Goal: Information Seeking & Learning: Learn about a topic

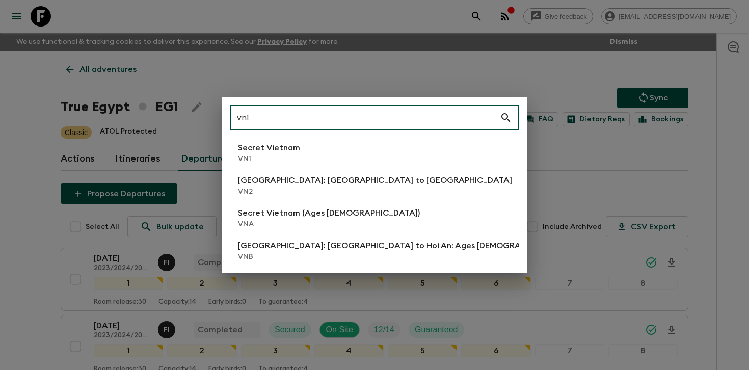
scroll to position [623, 0]
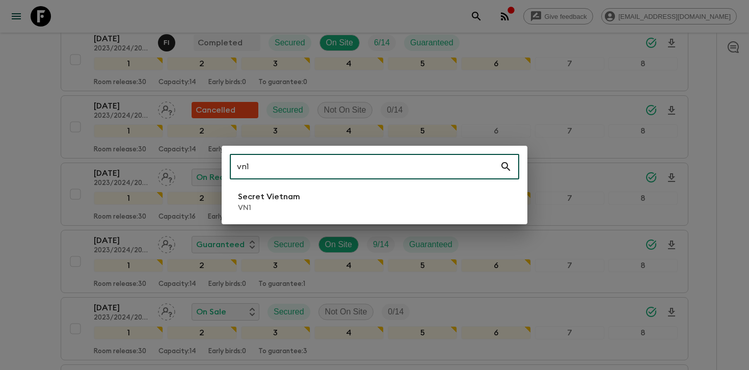
type input "vn1"
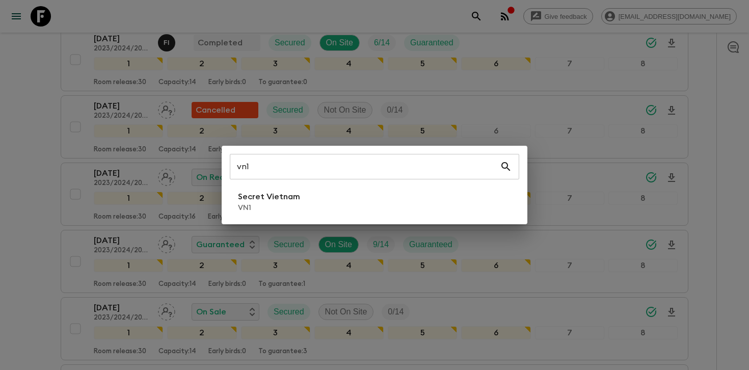
click at [309, 221] on div "vn1 ​ Secret Vietnam VN1" at bounding box center [375, 185] width 306 height 78
click at [259, 200] on p "Secret Vietnam" at bounding box center [269, 196] width 62 height 12
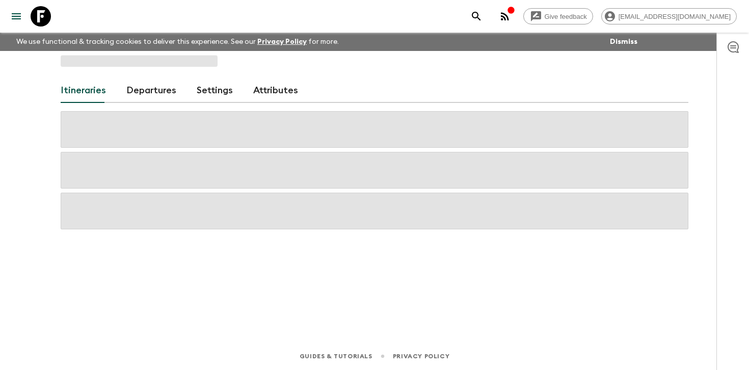
click at [140, 100] on div "Itineraries Departures Settings Attributes" at bounding box center [374, 182] width 652 height 263
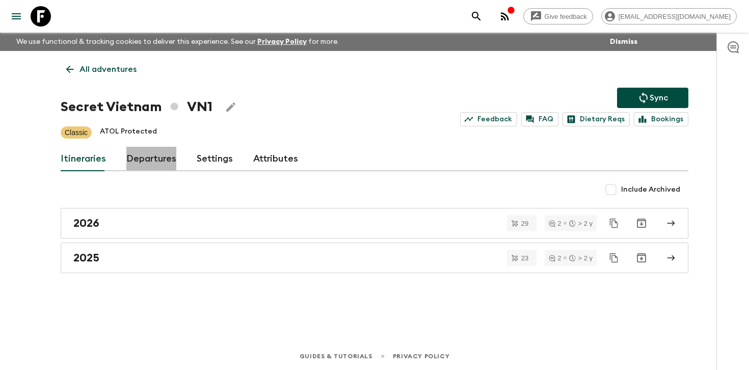
click at [158, 166] on link "Departures" at bounding box center [151, 159] width 50 height 24
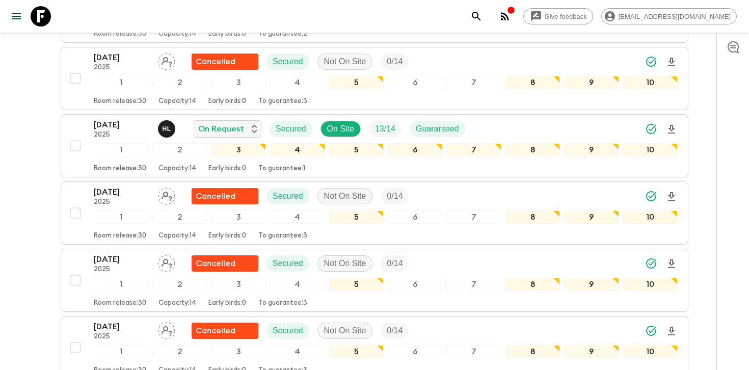
scroll to position [376, 0]
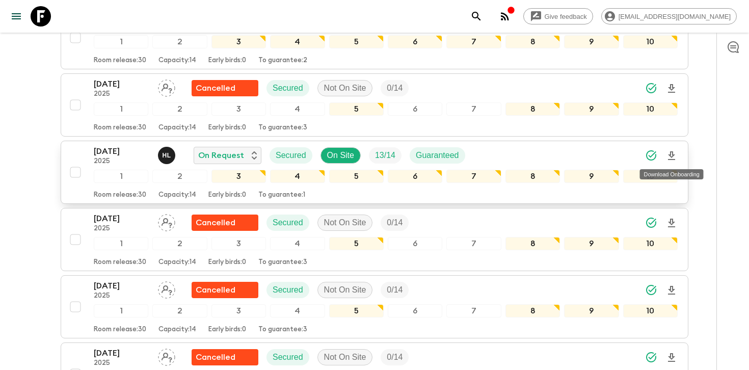
click at [674, 153] on icon "Download Onboarding" at bounding box center [671, 156] width 12 height 12
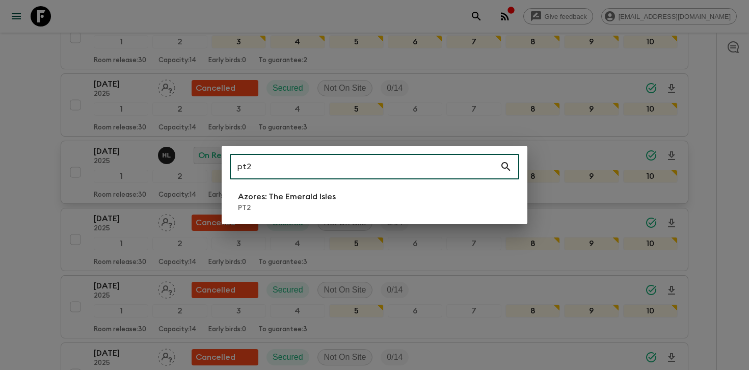
type input "pt2"
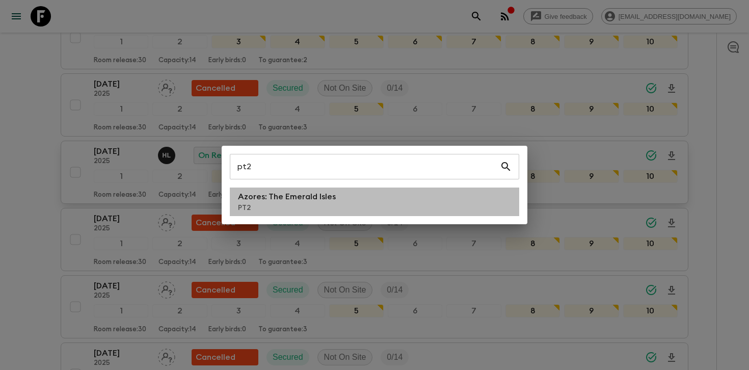
click at [326, 213] on li "Azores: The Emerald Isles PT2" at bounding box center [374, 201] width 289 height 29
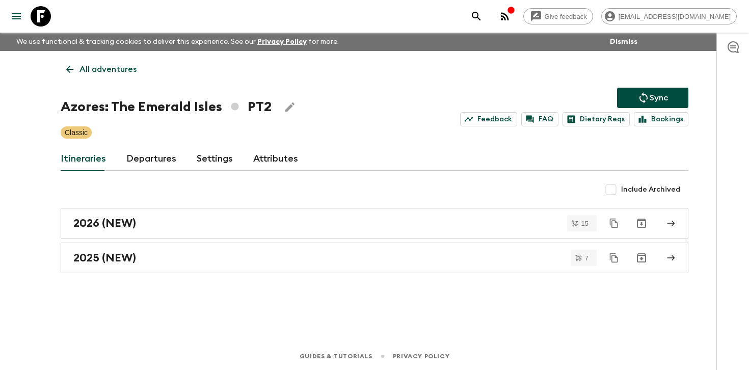
click at [166, 155] on link "Departures" at bounding box center [151, 159] width 50 height 24
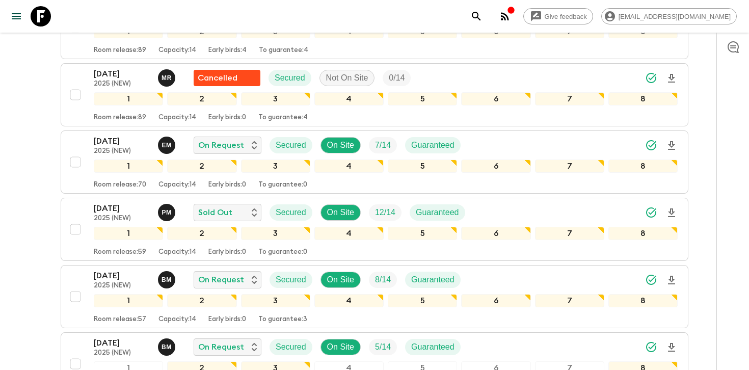
scroll to position [569, 0]
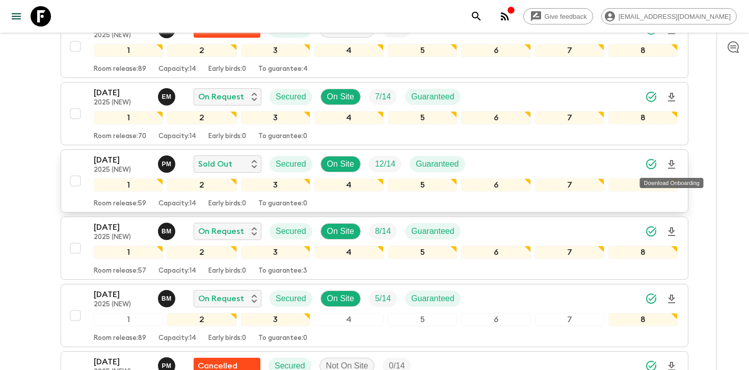
click at [671, 163] on icon "Download Onboarding" at bounding box center [671, 164] width 12 height 12
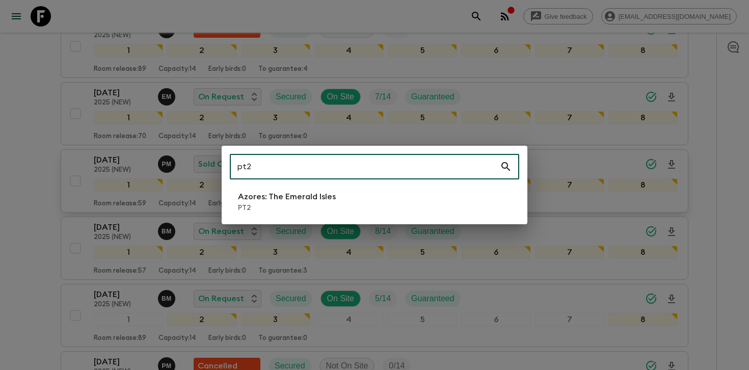
type input "pt2"
click at [340, 200] on li "Azores: The Emerald Isles PT2" at bounding box center [374, 201] width 289 height 29
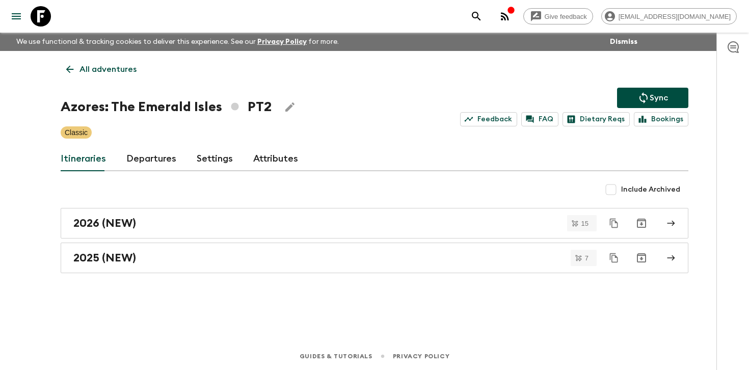
click at [146, 164] on link "Departures" at bounding box center [151, 159] width 50 height 24
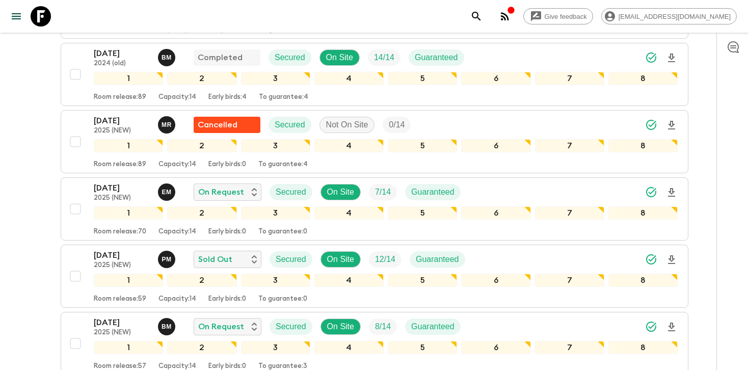
scroll to position [482, 0]
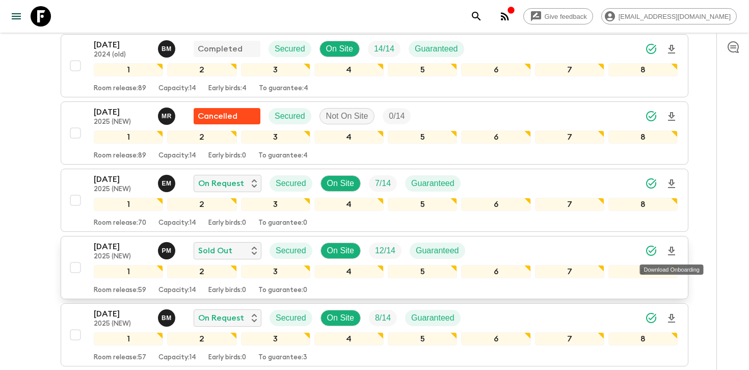
click at [673, 250] on icon "Download Onboarding" at bounding box center [671, 250] width 7 height 9
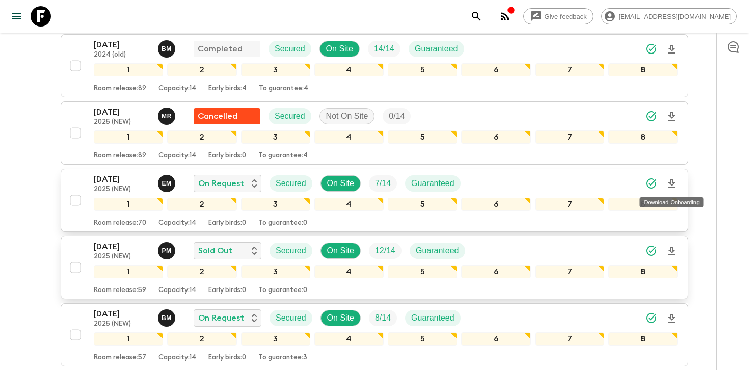
click at [669, 181] on icon "Download Onboarding" at bounding box center [671, 184] width 12 height 12
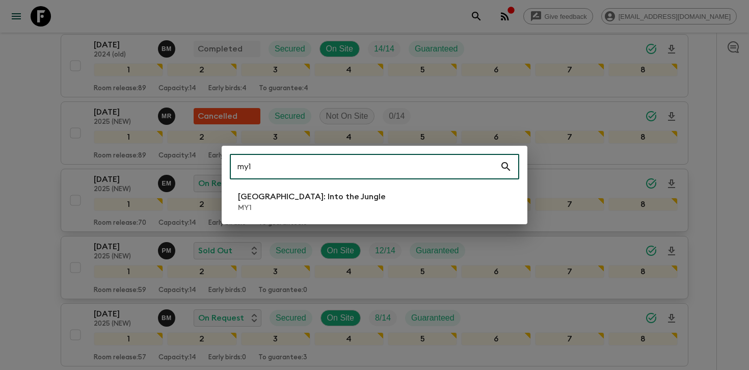
type input "my1"
click at [292, 203] on p "MY1" at bounding box center [312, 208] width 148 height 10
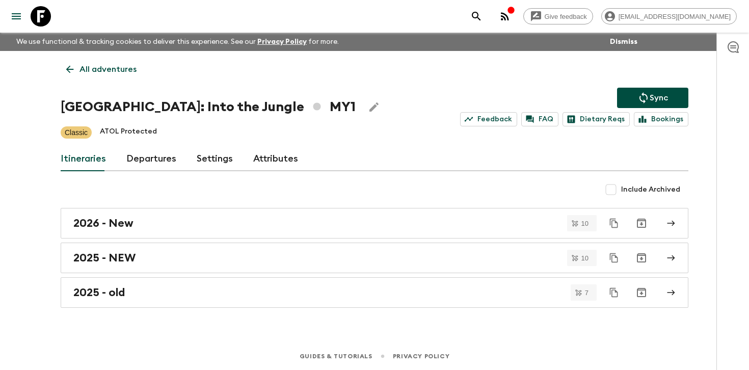
click at [171, 166] on link "Departures" at bounding box center [151, 159] width 50 height 24
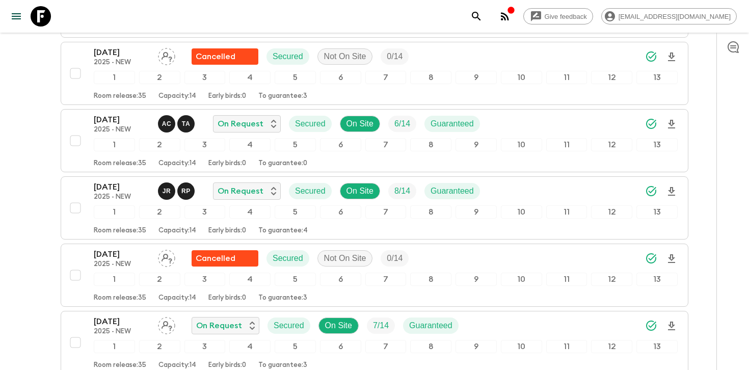
scroll to position [1283, 0]
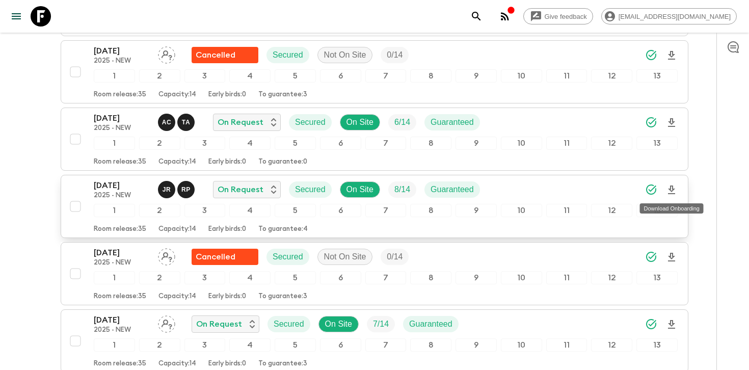
click at [672, 189] on icon "Download Onboarding" at bounding box center [671, 189] width 7 height 9
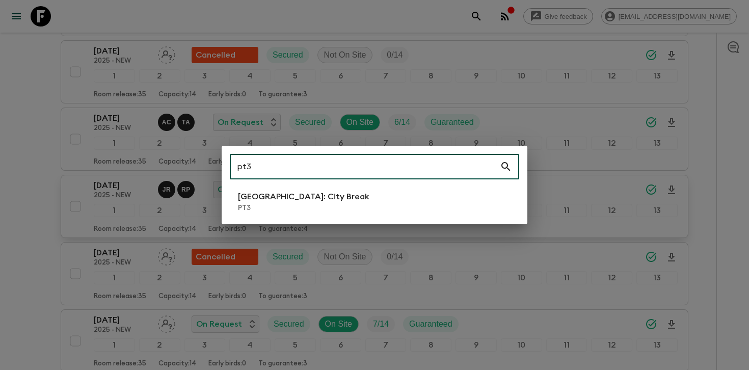
type input "pt3"
click at [383, 197] on li "[GEOGRAPHIC_DATA]: City Break PT3" at bounding box center [374, 201] width 289 height 29
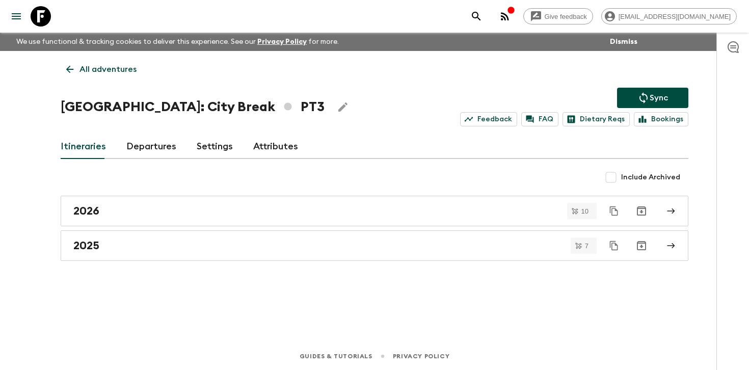
click at [154, 144] on link "Departures" at bounding box center [151, 146] width 50 height 24
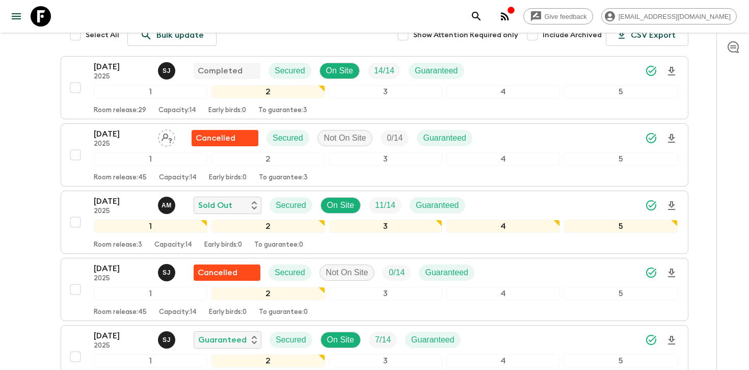
scroll to position [180, 0]
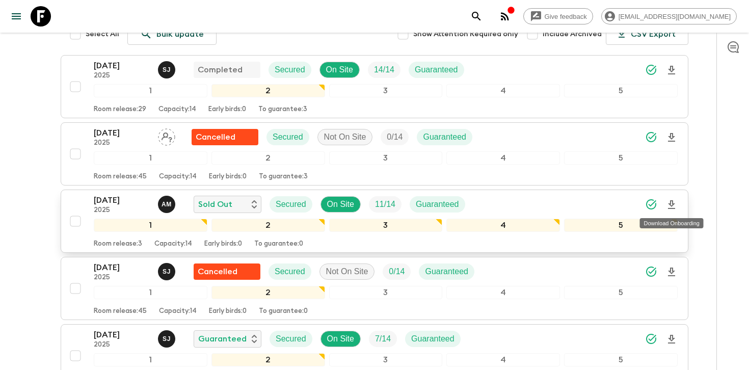
click at [670, 207] on icon "Download Onboarding" at bounding box center [671, 205] width 12 height 12
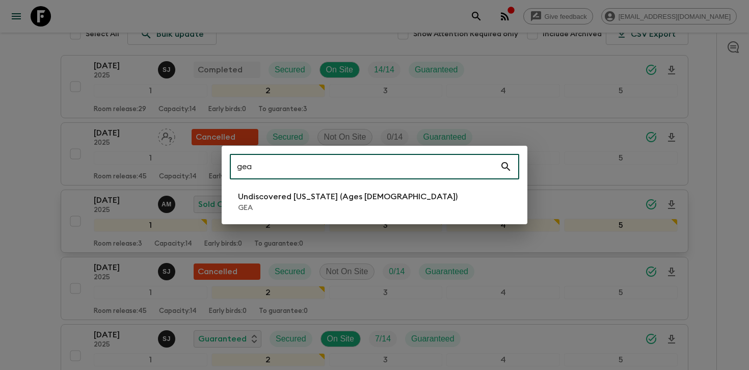
type input "gea"
click at [301, 196] on p "Undiscovered [US_STATE] (Ages [DEMOGRAPHIC_DATA])" at bounding box center [347, 196] width 219 height 12
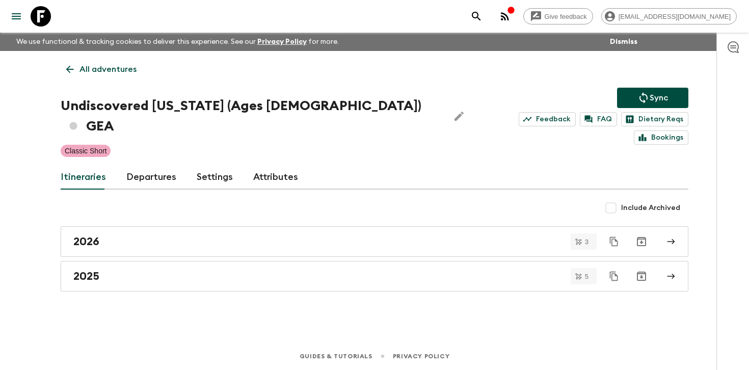
click at [151, 165] on link "Departures" at bounding box center [151, 177] width 50 height 24
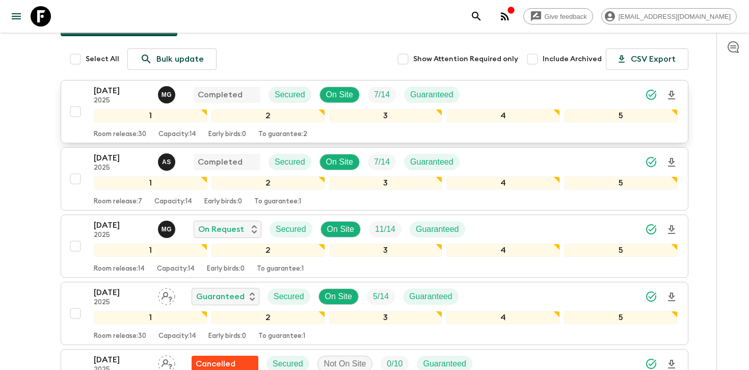
scroll to position [225, 0]
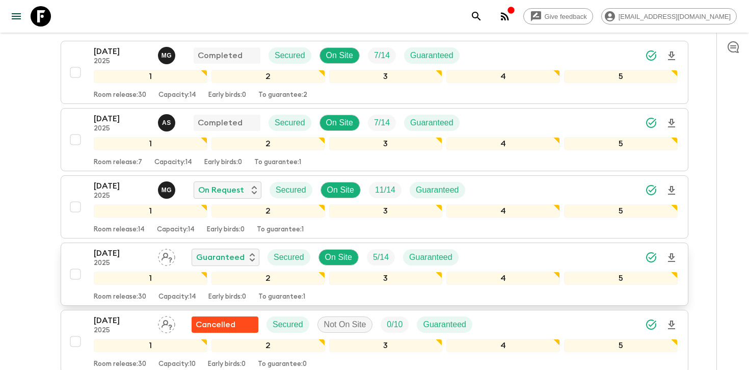
click at [614, 247] on div "[DATE] 2025 Guaranteed Secured On Site 5 / 14 Guaranteed" at bounding box center [386, 257] width 584 height 20
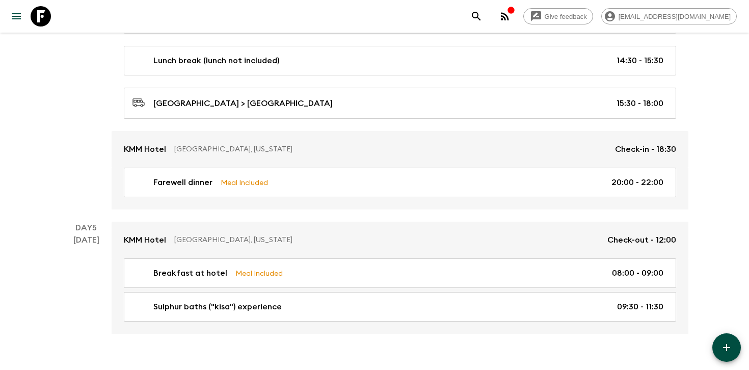
scroll to position [1367, 0]
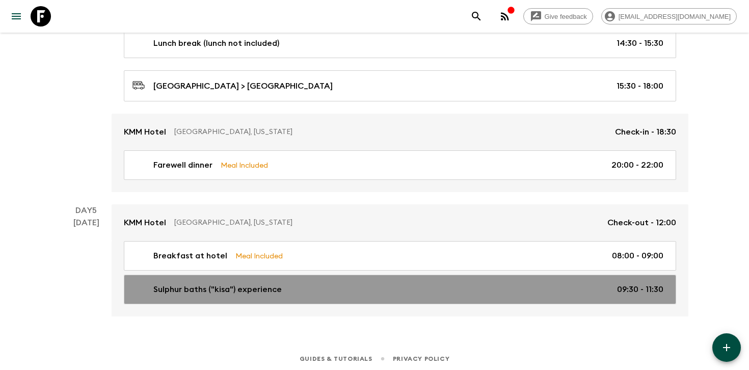
click at [338, 283] on div "Sulphur baths ("kisa") experience 09:30 - 11:30" at bounding box center [397, 289] width 531 height 12
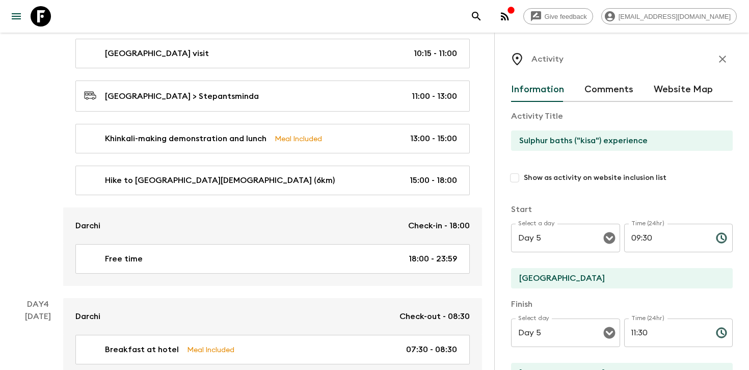
scroll to position [891, 0]
click at [723, 61] on icon "button" at bounding box center [722, 59] width 7 height 7
